Goal: Book appointment/travel/reservation

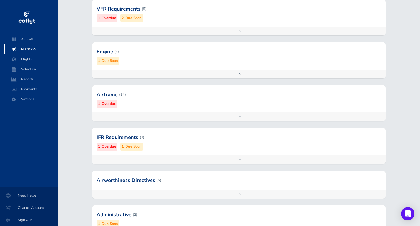
scroll to position [156, 0]
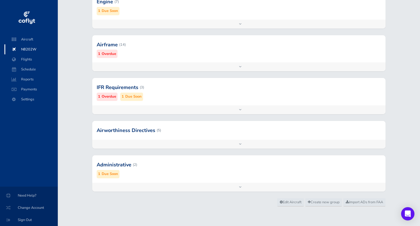
click at [190, 170] on div at bounding box center [238, 164] width 293 height 27
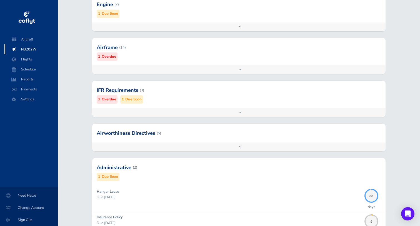
scroll to position [0, 0]
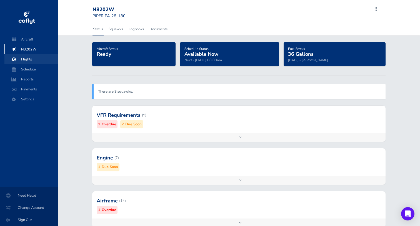
click at [35, 59] on span "Flights" at bounding box center [31, 59] width 42 height 10
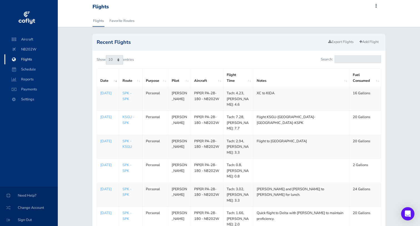
scroll to position [8, 0]
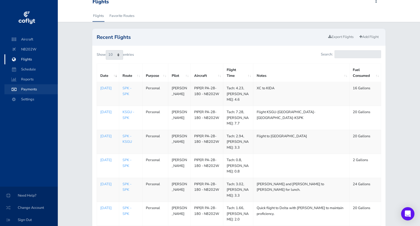
click at [34, 90] on span "Payments" at bounding box center [31, 89] width 42 height 10
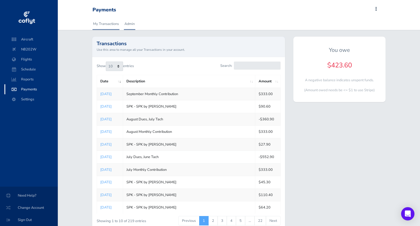
click at [132, 27] on link "Admin" at bounding box center [129, 24] width 11 height 12
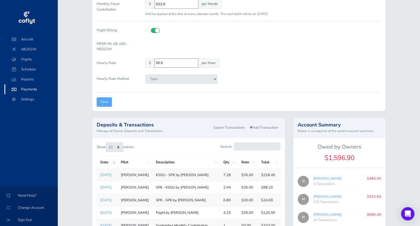
scroll to position [62, 0]
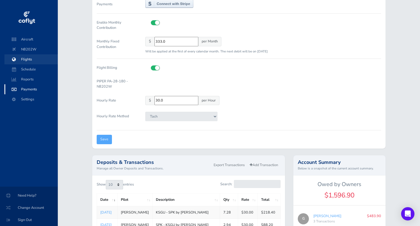
click at [33, 60] on span "Flights" at bounding box center [31, 59] width 42 height 10
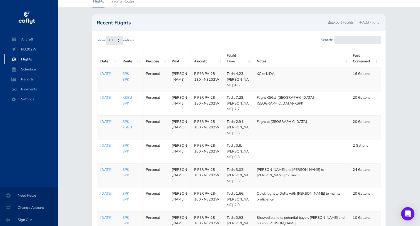
scroll to position [22, 0]
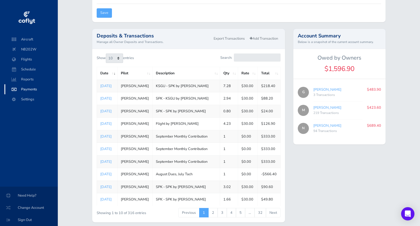
scroll to position [201, 0]
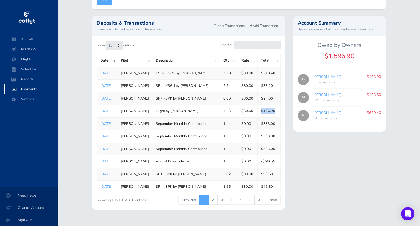
drag, startPoint x: 260, startPoint y: 111, endPoint x: 275, endPoint y: 114, distance: 14.9
click at [275, 114] on td "$126.90" at bounding box center [269, 111] width 23 height 12
copy td "$126.90"
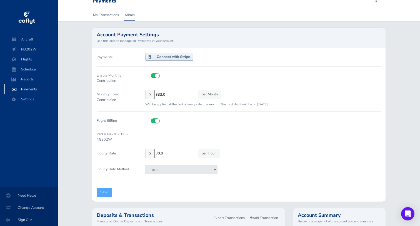
scroll to position [0, 0]
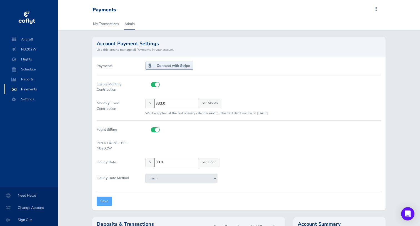
click at [170, 99] on input "333.0" at bounding box center [176, 103] width 44 height 9
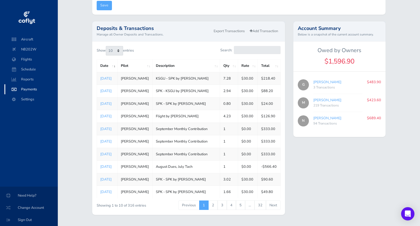
scroll to position [195, 0]
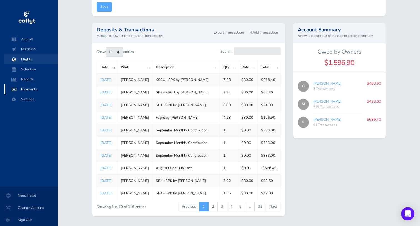
click at [28, 60] on span "Flights" at bounding box center [31, 59] width 42 height 10
drag, startPoint x: 367, startPoint y: 119, endPoint x: 387, endPoint y: 119, distance: 20.5
click at [387, 119] on div "Account Summary Below is a snapshot of the current account summary. Owed by Own…" at bounding box center [339, 123] width 100 height 200
copy p "$689.40"
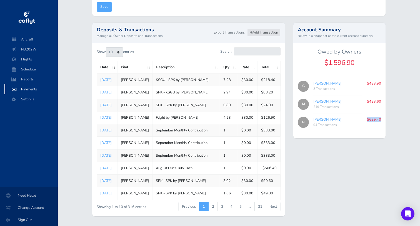
click at [265, 32] on link "Add Transaction" at bounding box center [263, 33] width 33 height 8
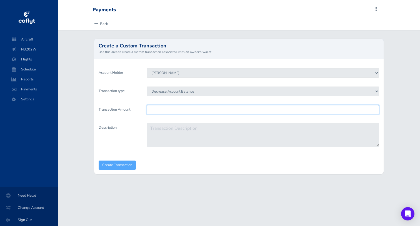
click at [177, 109] on input "Transaction Amount" at bounding box center [263, 109] width 232 height 9
type input "423.60"
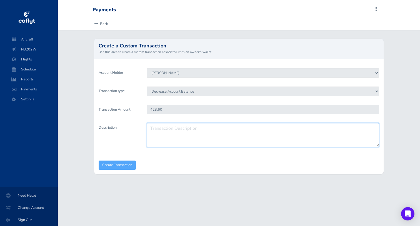
click at [183, 137] on textarea "Description" at bounding box center [263, 135] width 232 height 24
type textarea "A"
click at [272, 132] on textarea "September Dues, August Tach" at bounding box center [263, 135] width 232 height 24
type textarea "September Dues, [PERSON_NAME]"
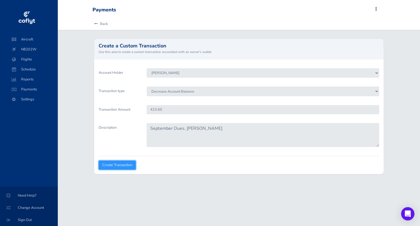
click at [129, 168] on input "Create Transaction" at bounding box center [117, 165] width 37 height 9
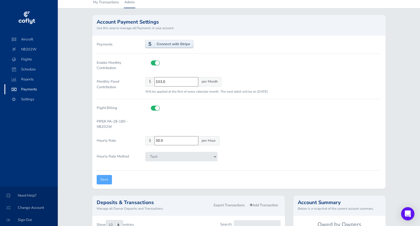
scroll to position [24, 0]
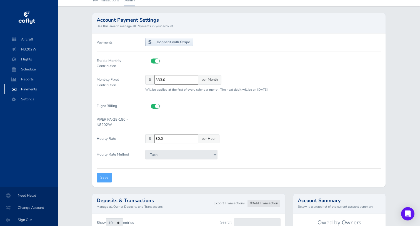
click at [264, 201] on link "Add Transaction" at bounding box center [263, 204] width 33 height 8
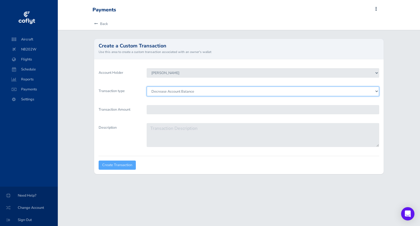
click at [190, 90] on select "Decrease Account Balance Increase Account Balance" at bounding box center [263, 91] width 232 height 9
select select "Credit"
click at [147, 87] on select "Decrease Account Balance Increase Account Balance" at bounding box center [263, 91] width 232 height 9
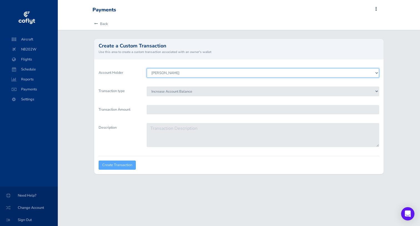
click at [181, 72] on select "Morgan Dailey Nick Viera Greg Hendrix" at bounding box center [263, 72] width 232 height 9
select select "8275"
click at [147, 68] on select "Morgan Dailey Nick Viera Greg Hendrix" at bounding box center [263, 72] width 232 height 9
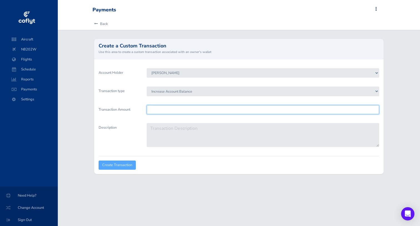
click at [181, 110] on input "Transaction Amount" at bounding box center [263, 109] width 232 height 9
type input "8"
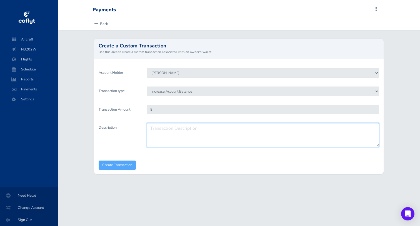
click at [170, 132] on textarea "Description" at bounding box center [263, 135] width 232 height 24
type textarea "Touch and goes"
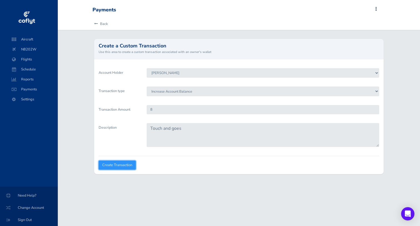
click at [111, 163] on input "Create Transaction" at bounding box center [117, 165] width 37 height 9
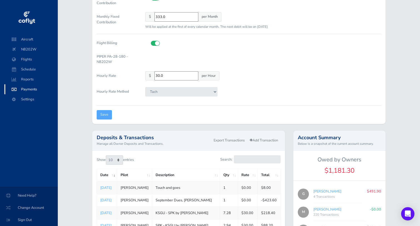
scroll to position [93, 0]
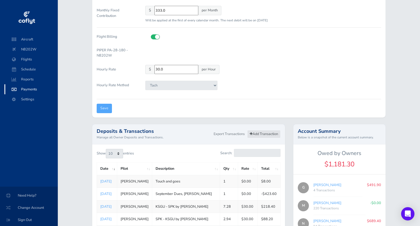
click at [264, 132] on link "Add Transaction" at bounding box center [263, 134] width 33 height 8
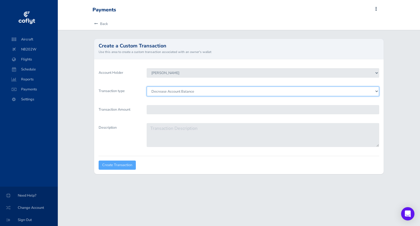
click at [186, 91] on select "Decrease Account Balance Increase Account Balance" at bounding box center [263, 91] width 232 height 9
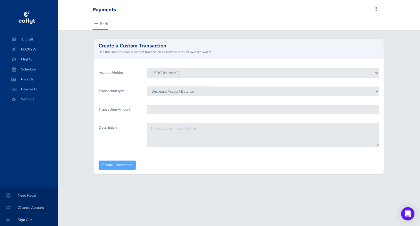
click at [101, 24] on link "Back" at bounding box center [99, 24] width 15 height 12
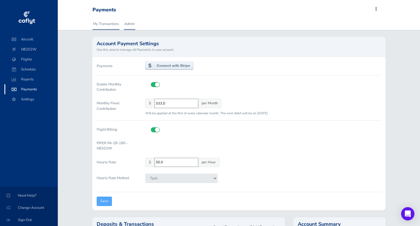
click at [104, 26] on link "My Transactions" at bounding box center [105, 24] width 27 height 12
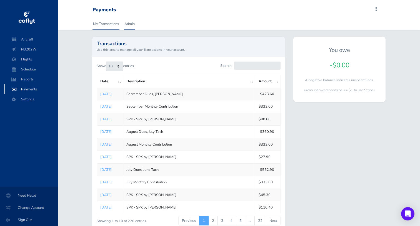
click at [133, 23] on link "Admin" at bounding box center [129, 24] width 11 height 12
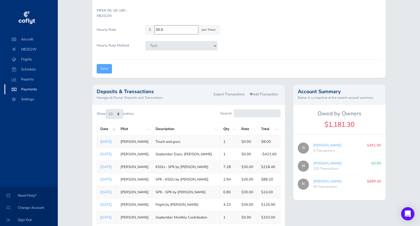
scroll to position [132, 0]
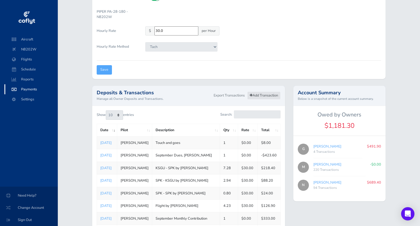
click at [262, 97] on link "Add Transaction" at bounding box center [263, 96] width 33 height 8
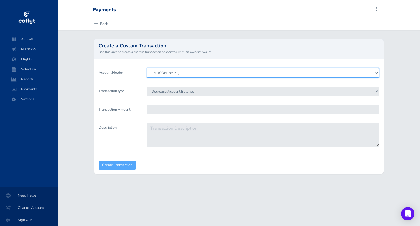
click at [190, 72] on select "[PERSON_NAME] [PERSON_NAME] [PERSON_NAME]" at bounding box center [263, 72] width 232 height 9
select select "8275"
click at [147, 68] on select "[PERSON_NAME] [PERSON_NAME] [PERSON_NAME]" at bounding box center [263, 72] width 232 height 9
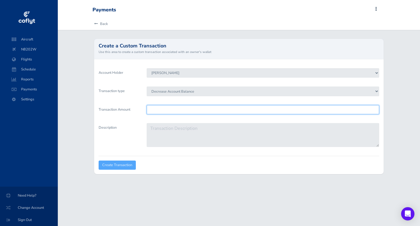
click at [170, 105] on input "Transaction Amount" at bounding box center [263, 109] width 232 height 9
type input "365"
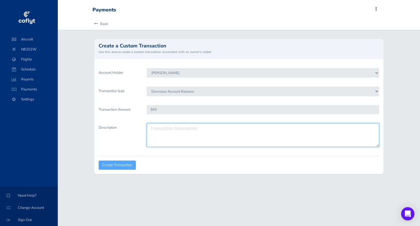
click at [193, 139] on textarea "Description" at bounding box center [263, 135] width 232 height 24
paste textarea "September Dues, [PERSON_NAME]"
type textarea "September Dues, August Tach, Landing Fees"
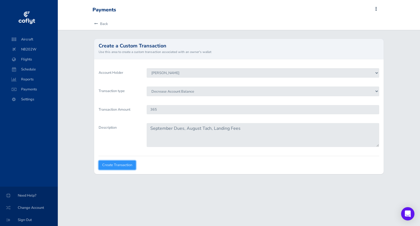
click at [120, 167] on input "Create Transaction" at bounding box center [117, 165] width 37 height 9
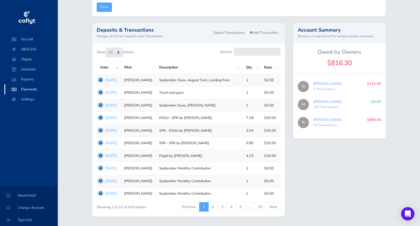
scroll to position [211, 0]
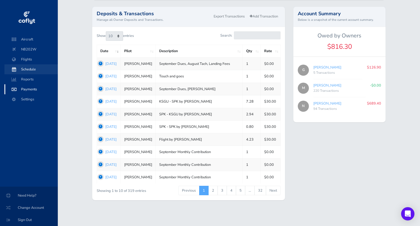
click at [32, 67] on span "Schedule" at bounding box center [31, 69] width 42 height 10
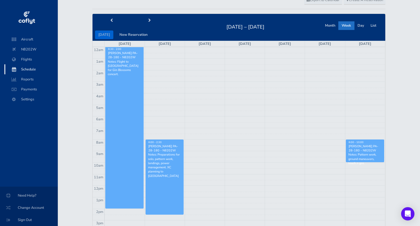
scroll to position [31, 0]
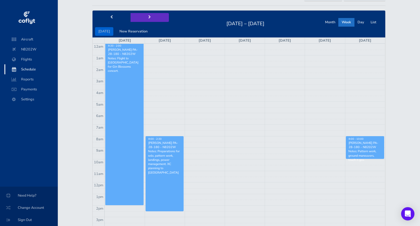
click at [150, 17] on button "next" at bounding box center [149, 17] width 38 height 9
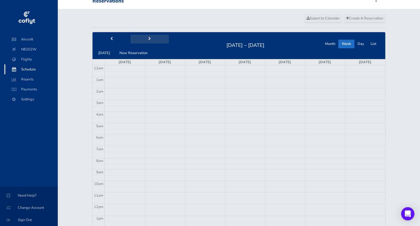
scroll to position [0, 0]
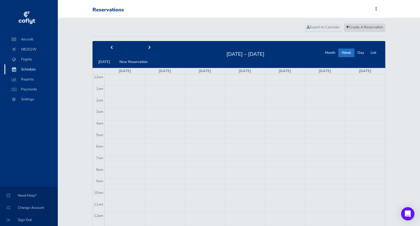
click at [379, 28] on span "Create A Reservation" at bounding box center [364, 27] width 37 height 5
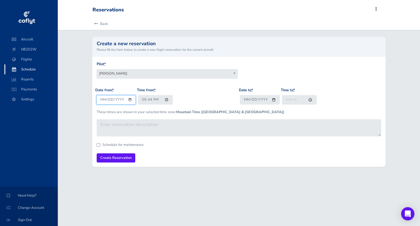
click at [129, 99] on input "2025-09-03" at bounding box center [116, 99] width 40 height 9
type input "2025-09-07"
click at [272, 99] on input "Date to *" at bounding box center [260, 99] width 40 height 9
type input "2025-09-07"
click at [142, 100] on input "21:44" at bounding box center [155, 99] width 35 height 9
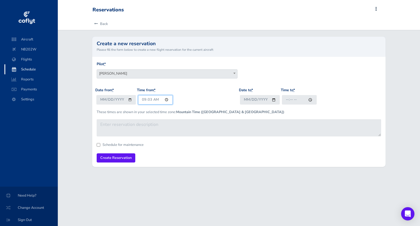
type input "09:30"
click at [247, 101] on input "2025-09-07" at bounding box center [260, 99] width 40 height 9
click at [284, 99] on input "Time to *" at bounding box center [299, 99] width 35 height 9
type input "14:30"
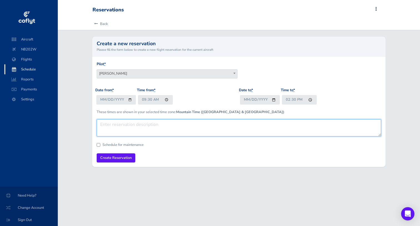
click at [208, 129] on textarea at bounding box center [239, 127] width 284 height 17
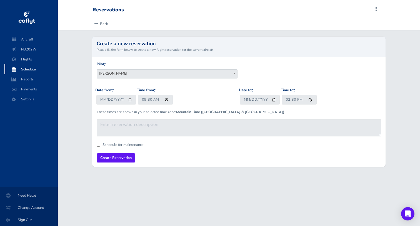
click at [209, 163] on div "Pilot * Morgan Dailey Nick Viera Greg Hendrix Morgan Dailey Date from * 2025-09…" at bounding box center [238, 112] width 293 height 110
click at [115, 161] on input "Create Reservation" at bounding box center [116, 157] width 39 height 9
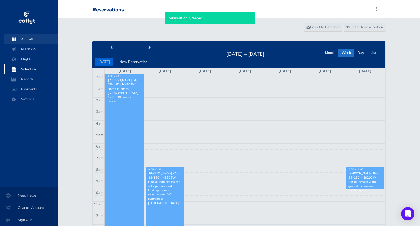
click at [31, 38] on span "Aircraft" at bounding box center [31, 39] width 42 height 10
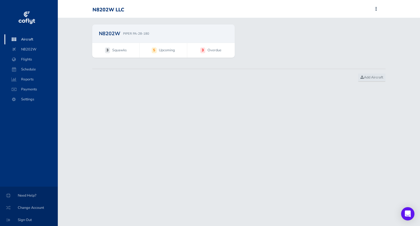
click at [216, 33] on div "N8202W PIPER PA-28-180" at bounding box center [163, 33] width 129 height 5
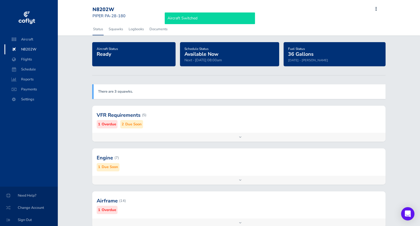
click at [196, 119] on div at bounding box center [238, 115] width 293 height 27
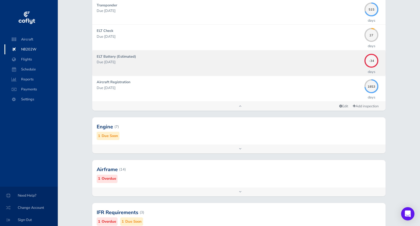
scroll to position [190, 0]
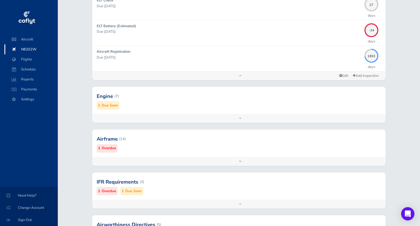
click at [204, 103] on div at bounding box center [238, 96] width 293 height 27
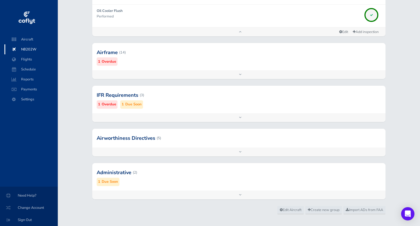
scroll to position [455, 0]
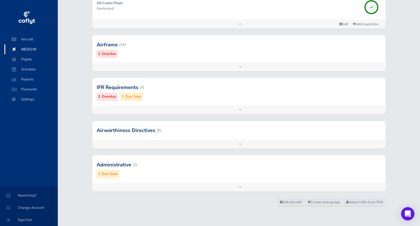
click at [156, 165] on div at bounding box center [238, 164] width 293 height 27
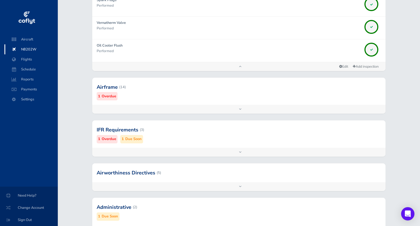
click at [170, 173] on div at bounding box center [238, 172] width 293 height 19
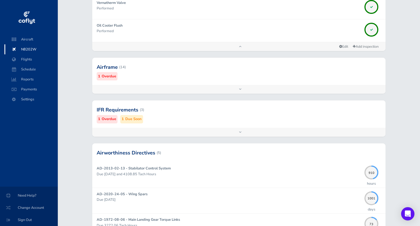
scroll to position [444, 0]
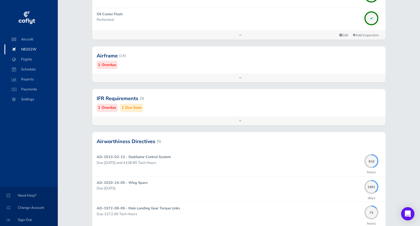
click at [227, 106] on div at bounding box center [238, 98] width 293 height 27
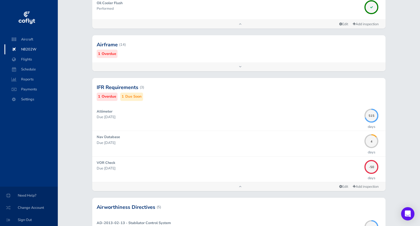
scroll to position [456, 0]
click at [268, 91] on div at bounding box center [238, 86] width 293 height 27
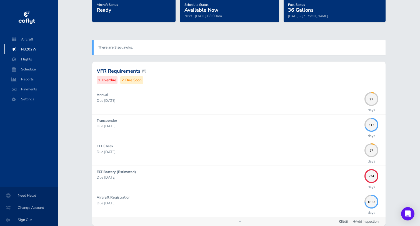
scroll to position [0, 0]
